Goal: Information Seeking & Learning: Learn about a topic

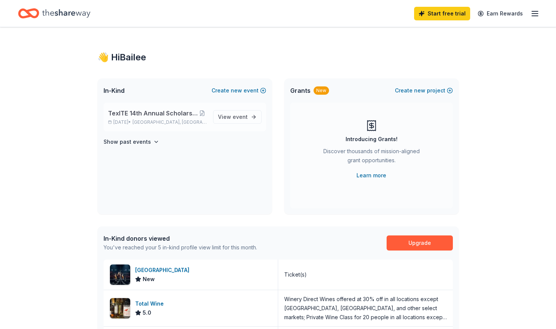
click at [147, 116] on span "TexITE 14th Annual Scholarship Golf Tournament" at bounding box center [153, 112] width 90 height 9
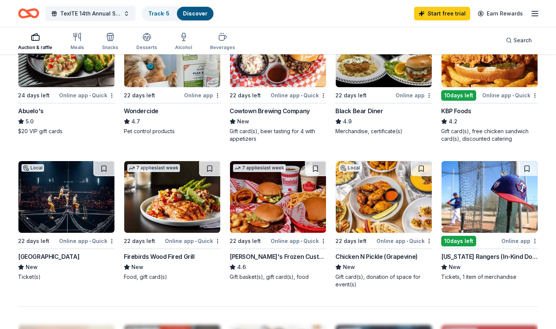
scroll to position [452, 0]
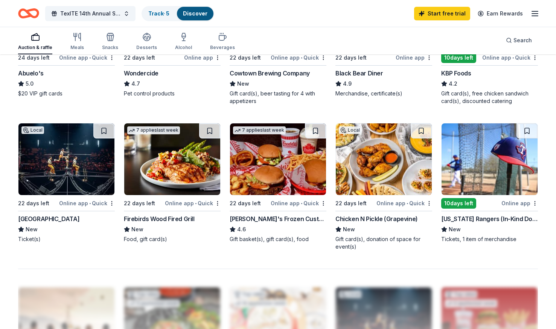
click at [495, 175] on img at bounding box center [490, 159] width 96 height 72
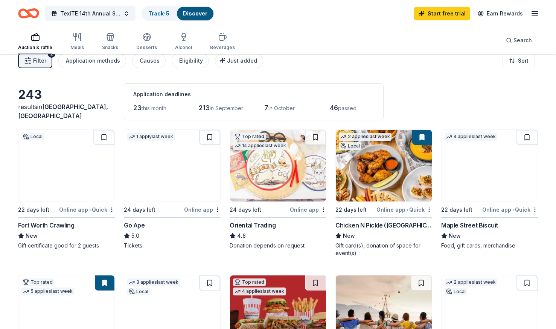
scroll to position [0, 0]
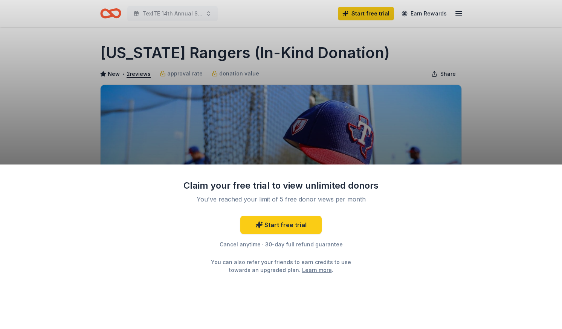
click at [263, 84] on div "Claim your free trial to view unlimited donors You've reached your limit of 5 f…" at bounding box center [281, 164] width 562 height 329
